Goal: Find specific page/section: Find specific page/section

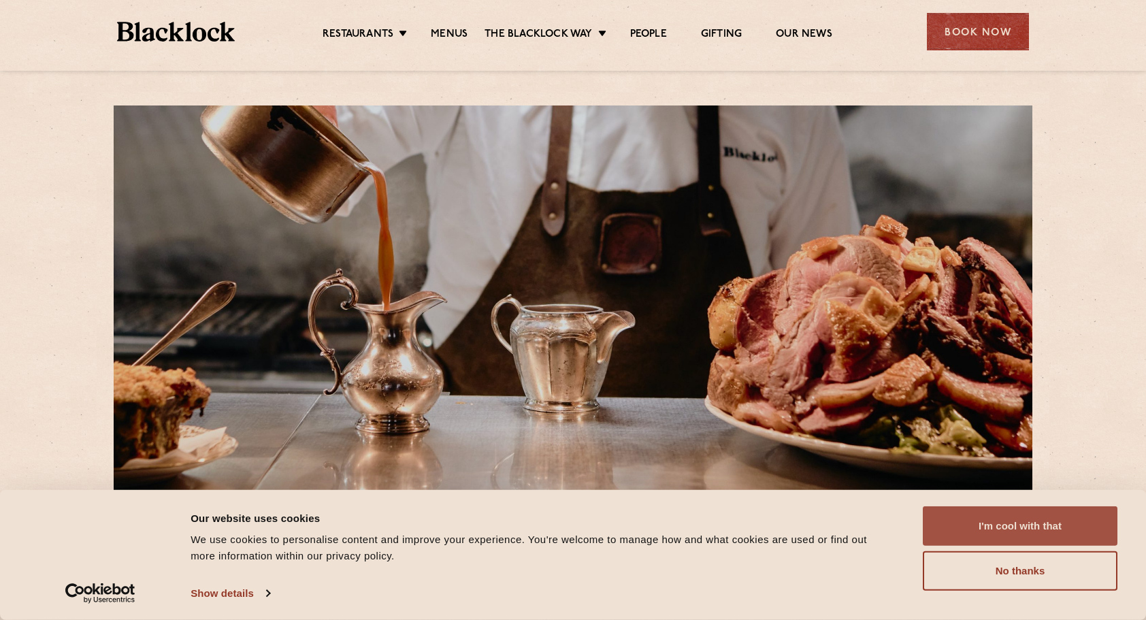
click at [1016, 528] on button "I'm cool with that" at bounding box center [1020, 525] width 195 height 39
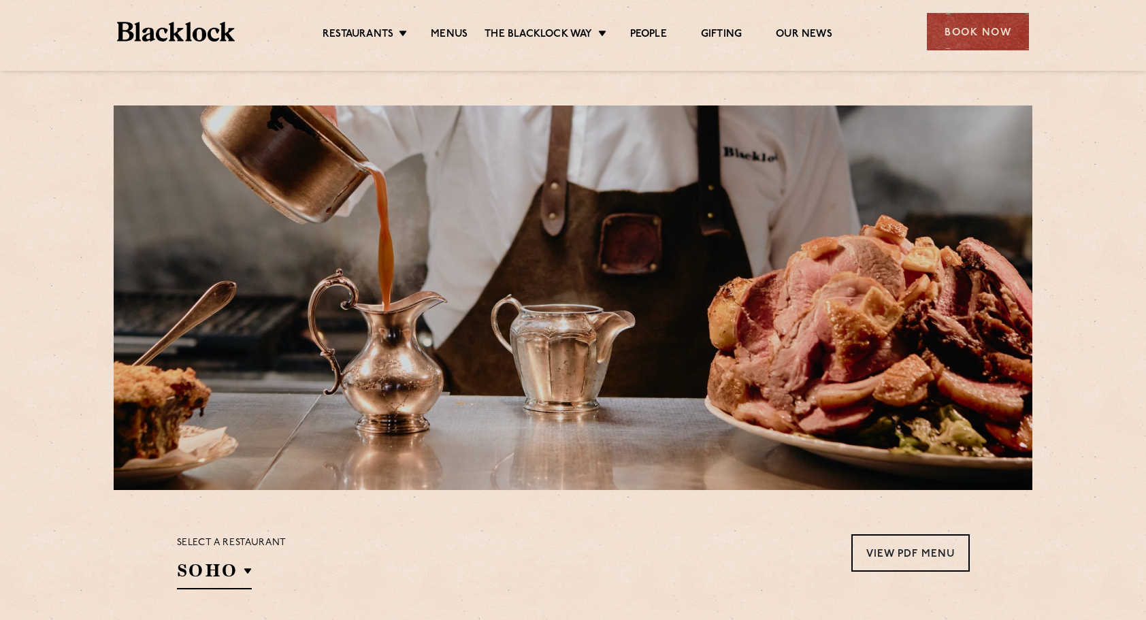
scroll to position [542, 0]
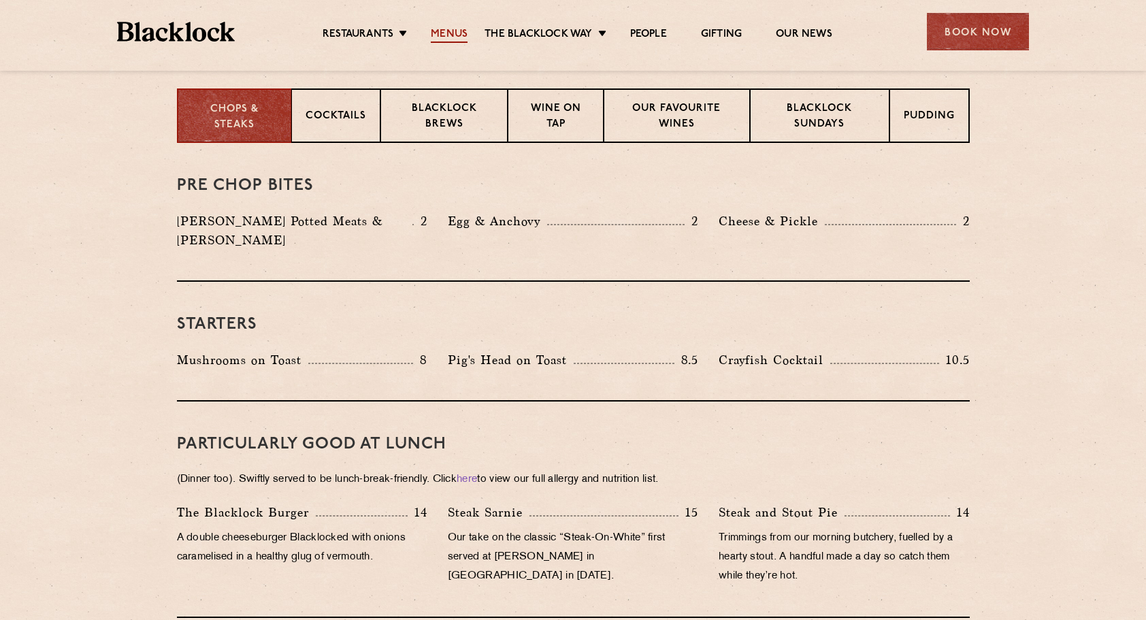
click at [447, 39] on link "Menus" at bounding box center [449, 35] width 37 height 15
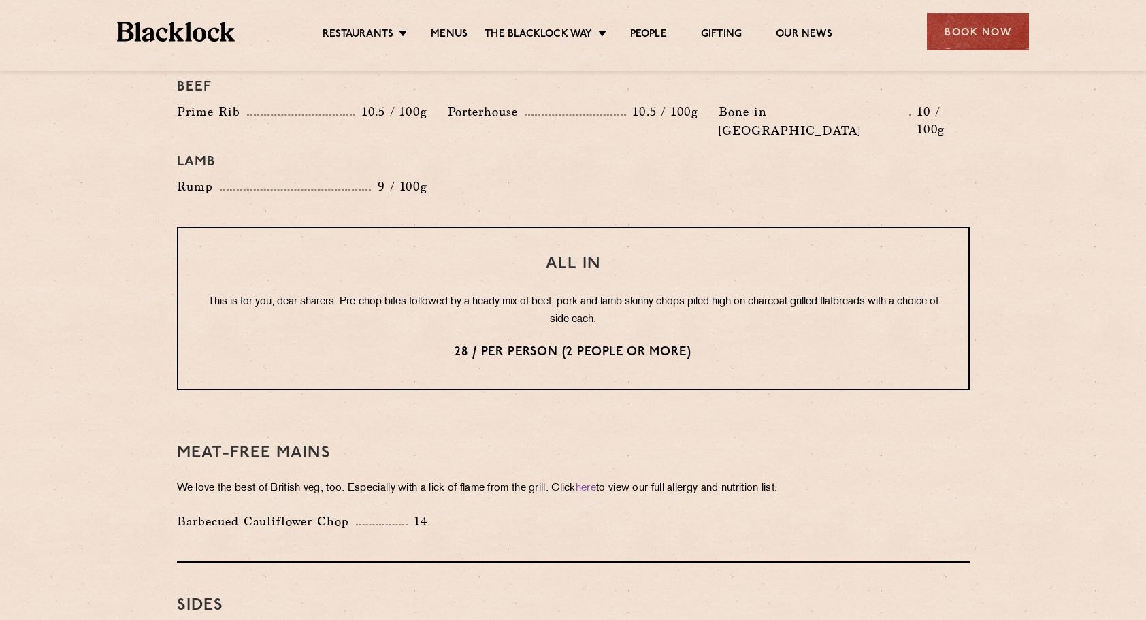
scroll to position [1601, 0]
